Goal: Navigation & Orientation: Find specific page/section

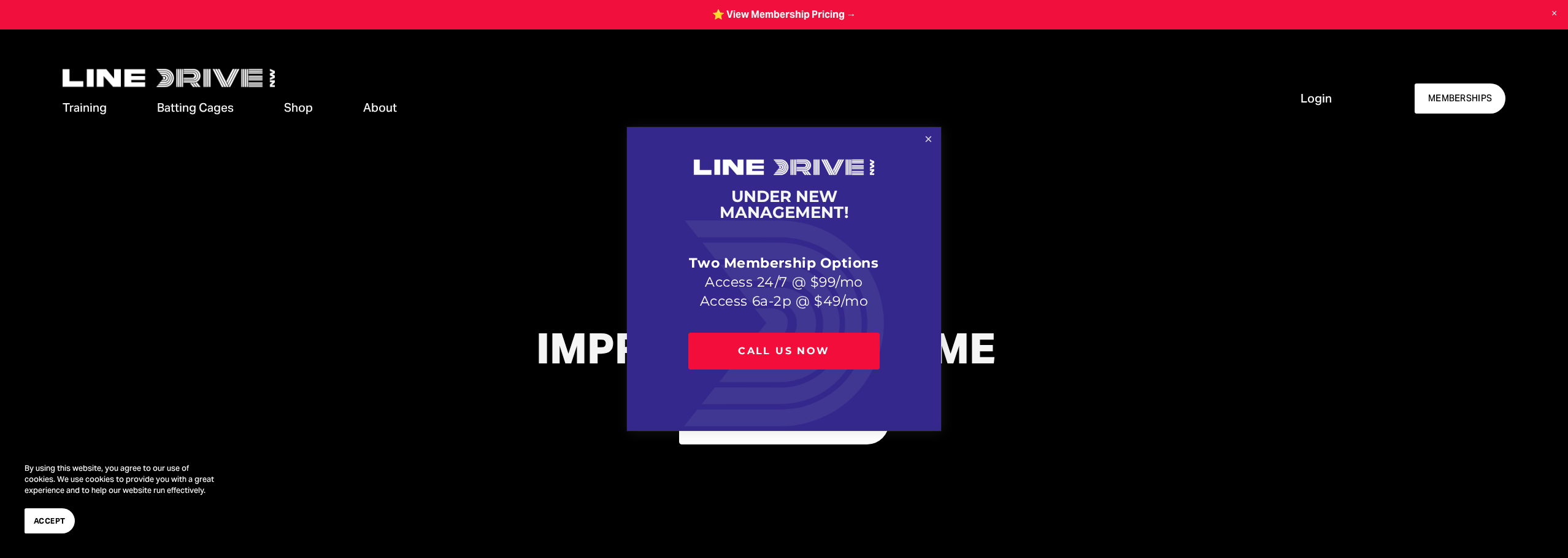
click at [929, 133] on link "Close" at bounding box center [928, 139] width 21 height 21
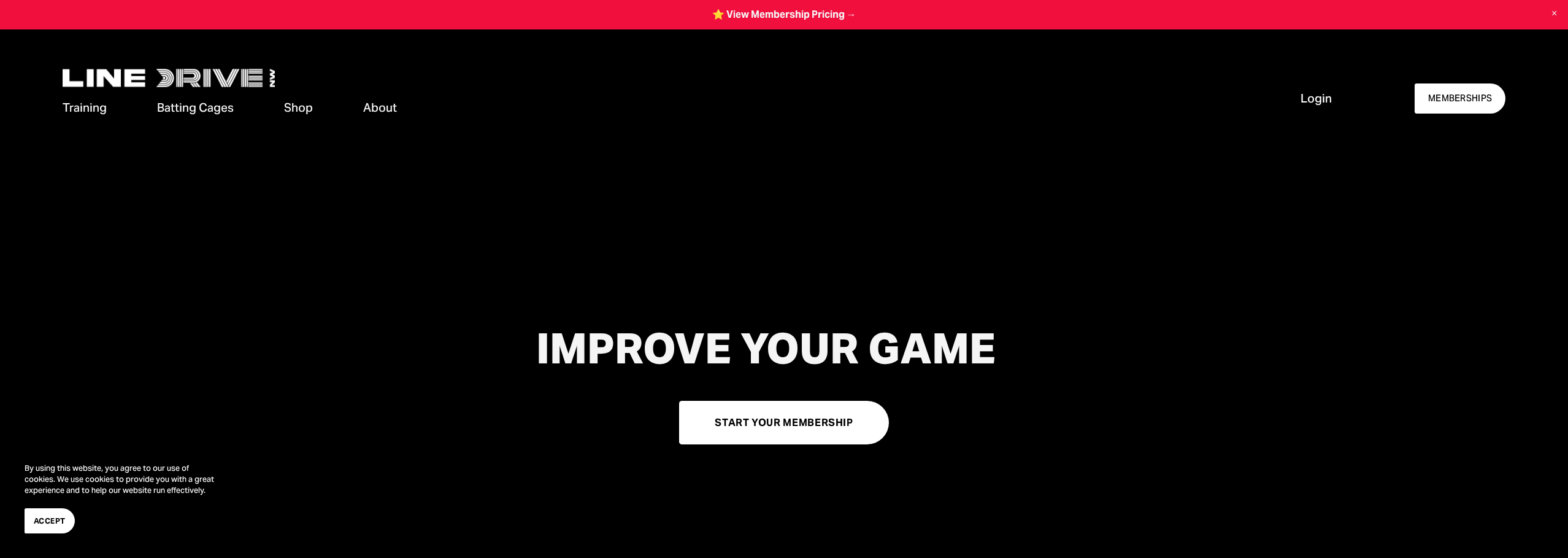
click at [54, 528] on button "Accept" at bounding box center [49, 520] width 50 height 25
click at [0, 0] on span "Contact Us" at bounding box center [0, 0] width 0 height 0
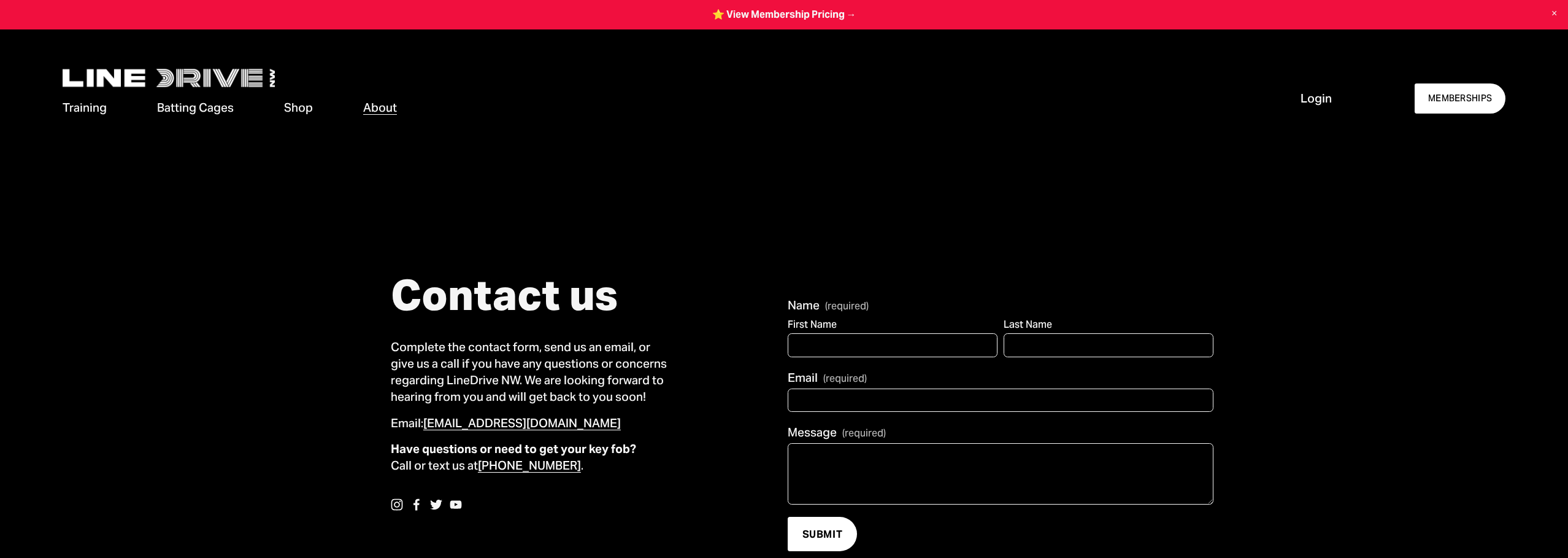
click at [0, 0] on span "Memberships" at bounding box center [0, 0] width 0 height 0
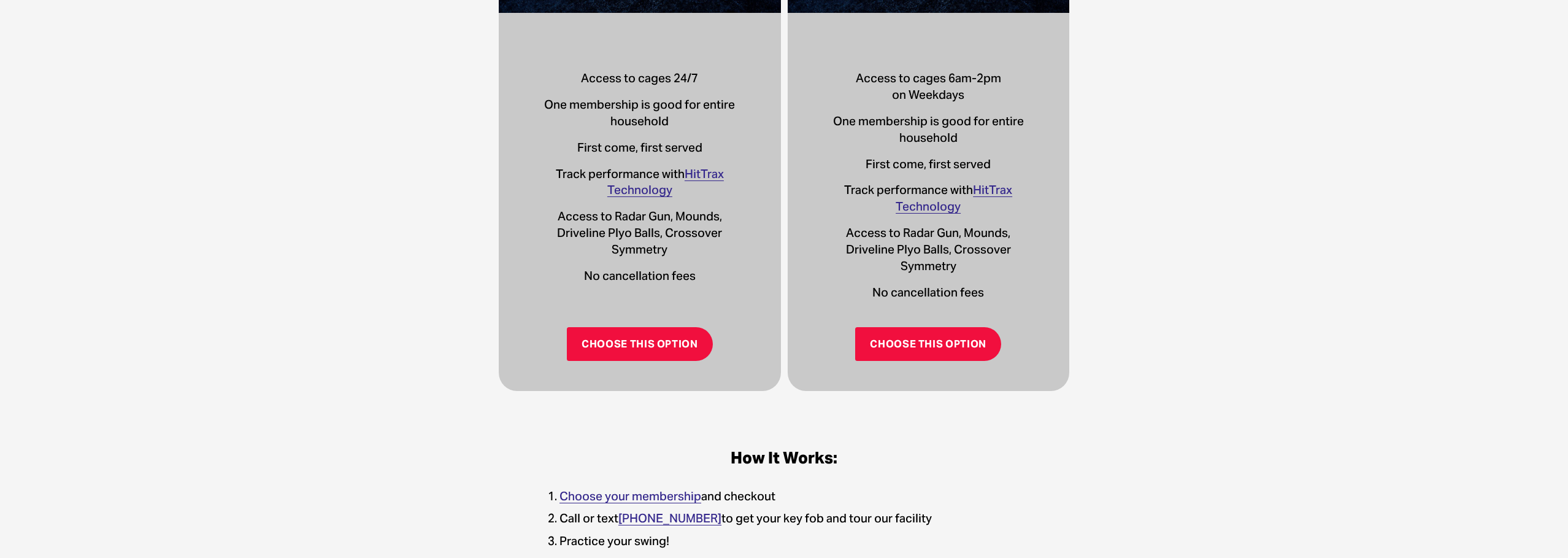
scroll to position [307, 0]
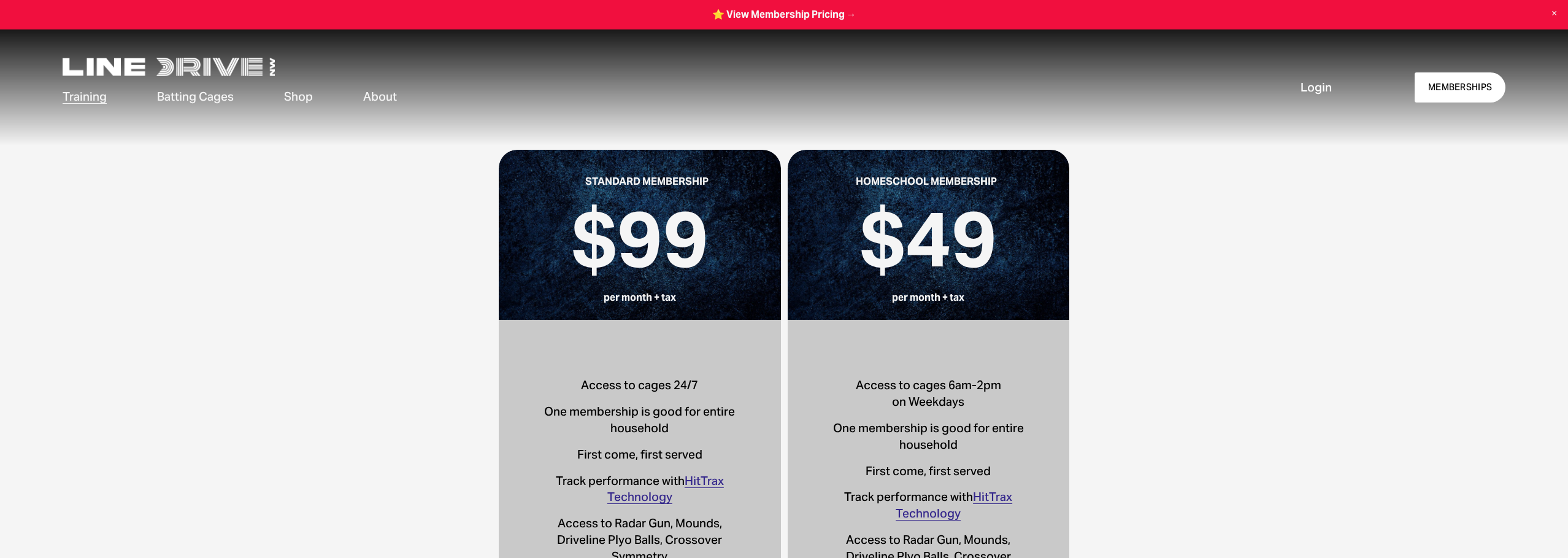
click at [0, 0] on span "Our Facilities" at bounding box center [0, 0] width 0 height 0
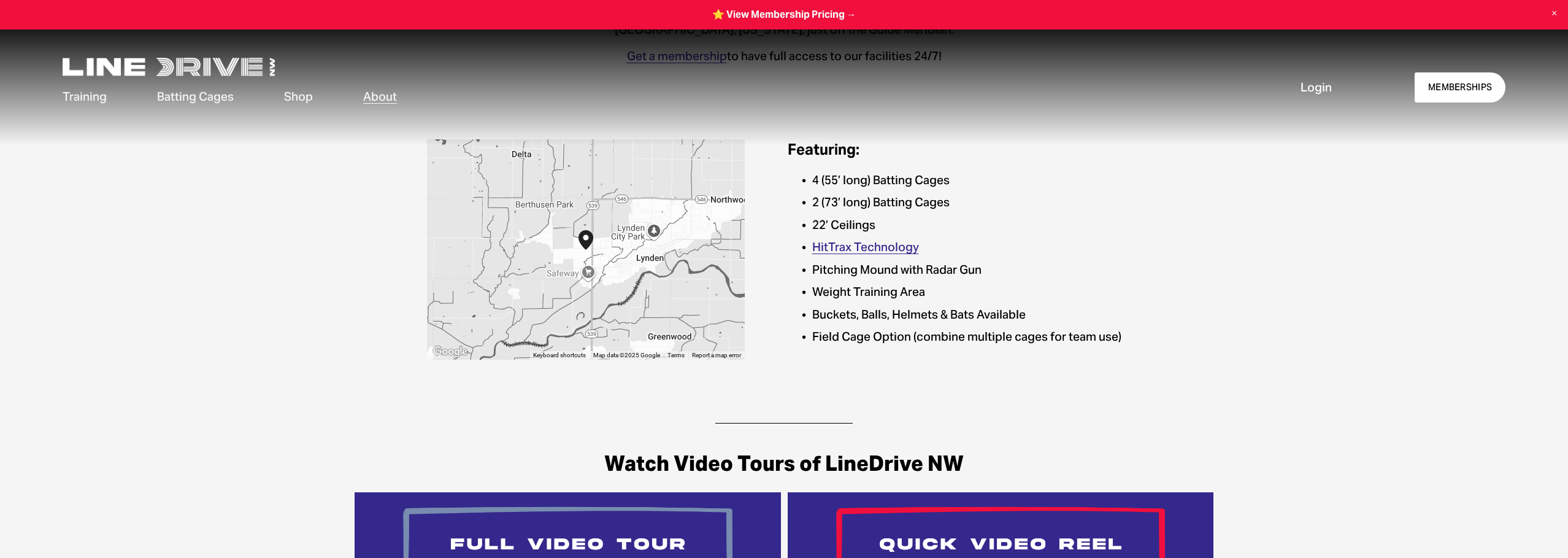
scroll to position [307, 0]
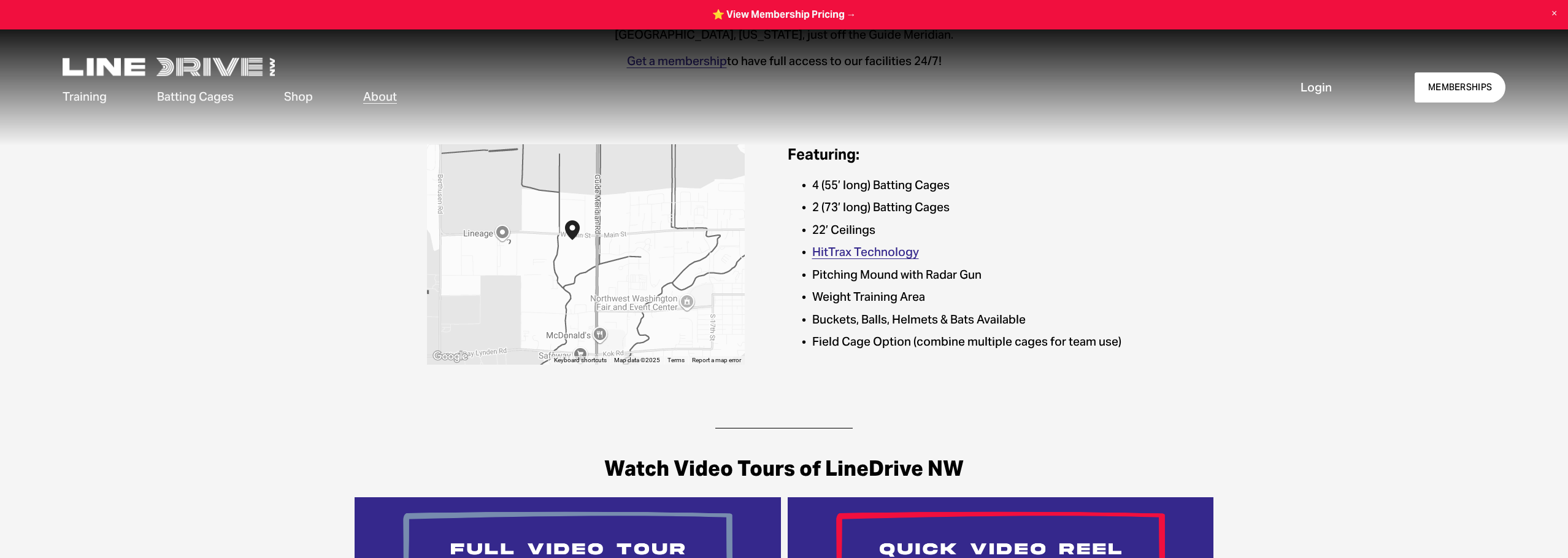
drag, startPoint x: 533, startPoint y: 250, endPoint x: 609, endPoint y: 257, distance: 76.3
click at [609, 257] on div "To navigate, press the arrow keys." at bounding box center [585, 254] width 318 height 220
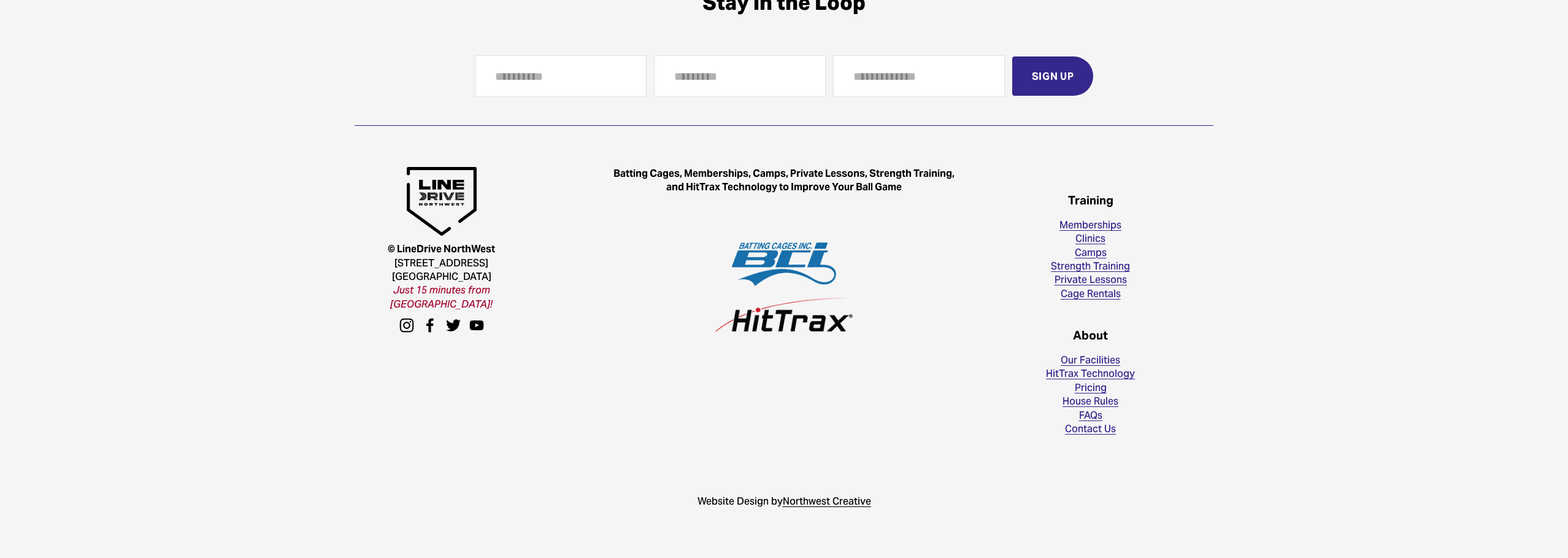
scroll to position [1420, 0]
